Goal: Communication & Community: Answer question/provide support

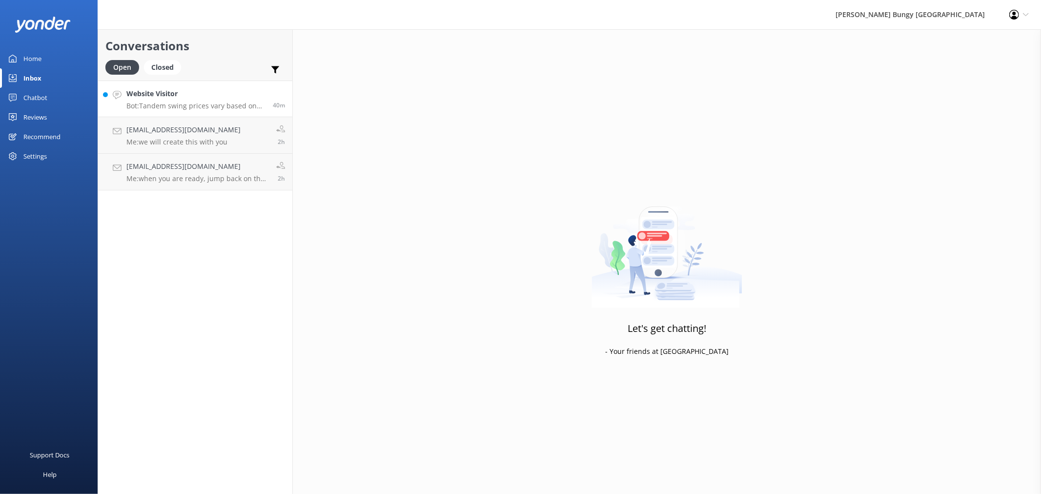
click at [192, 108] on p "Bot: Tandem swing prices vary based on location, activity, and fare type, and a…" at bounding box center [195, 105] width 139 height 9
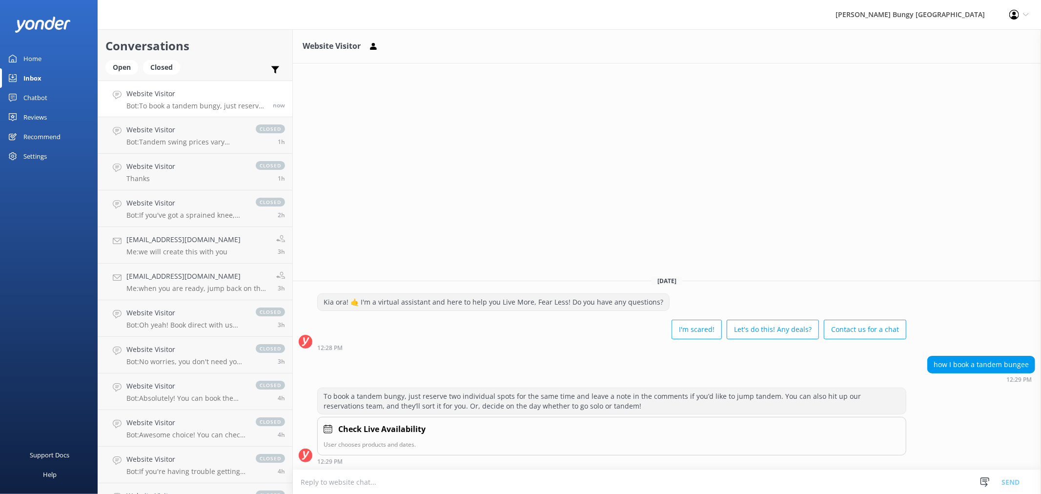
click at [245, 94] on h4 "Website Visitor" at bounding box center [195, 93] width 139 height 11
click at [213, 93] on h4 "Website Visitor" at bounding box center [197, 93] width 142 height 11
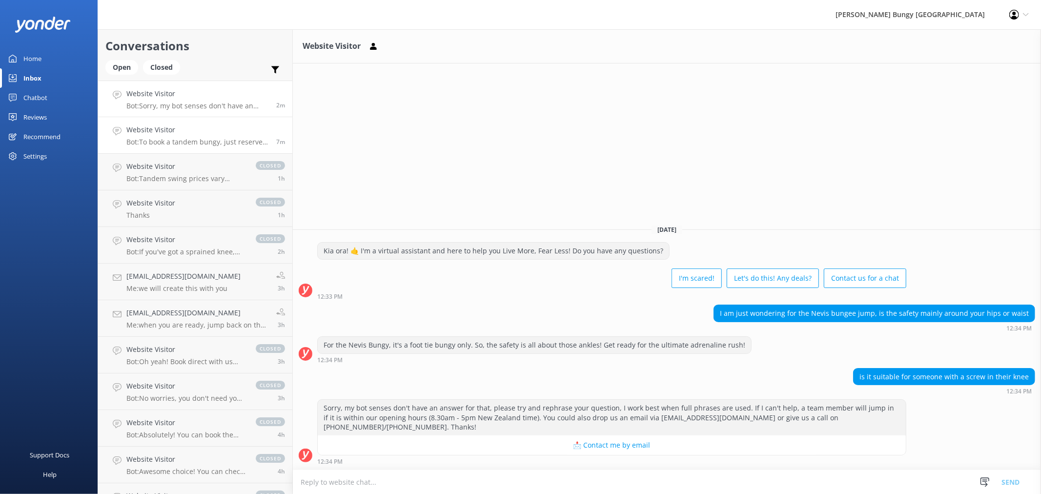
click at [187, 132] on h4 "Website Visitor" at bounding box center [197, 129] width 142 height 11
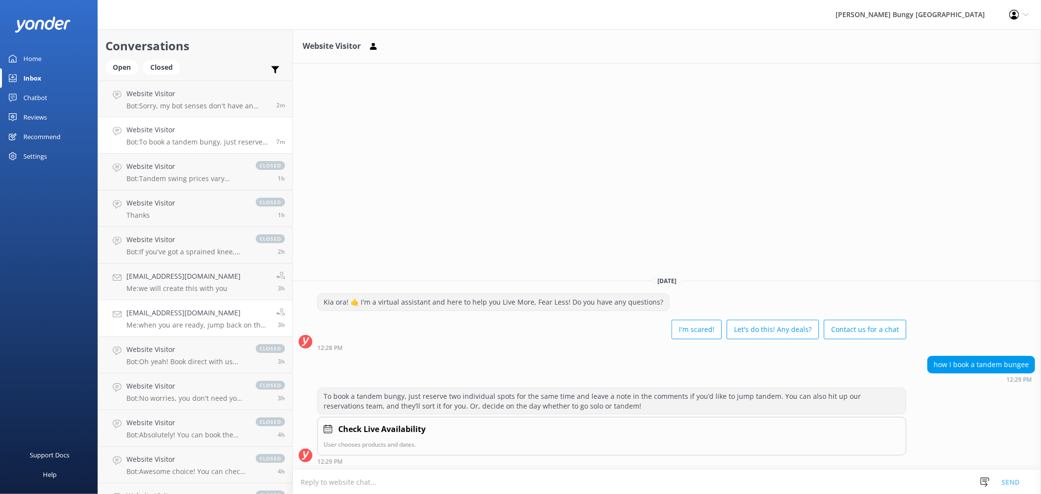
click at [253, 300] on link "[EMAIL_ADDRESS][DOMAIN_NAME] Me: when you are ready, jump back on the chat and …" at bounding box center [195, 318] width 194 height 37
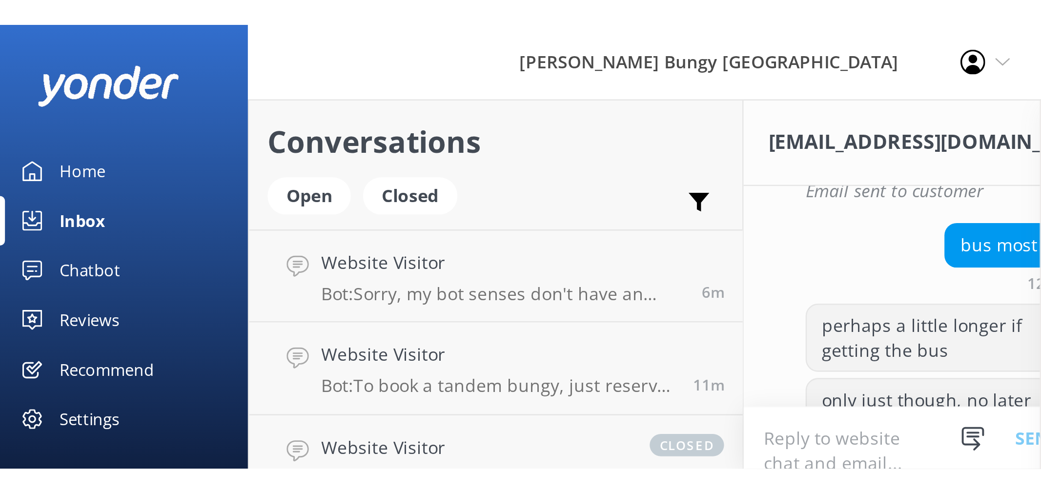
scroll to position [665, 0]
